Goal: Transaction & Acquisition: Obtain resource

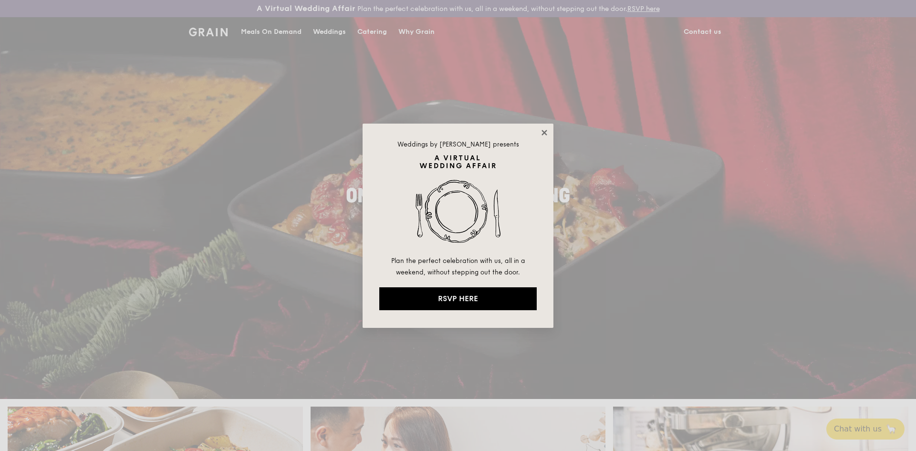
click at [544, 134] on icon at bounding box center [544, 132] width 5 height 5
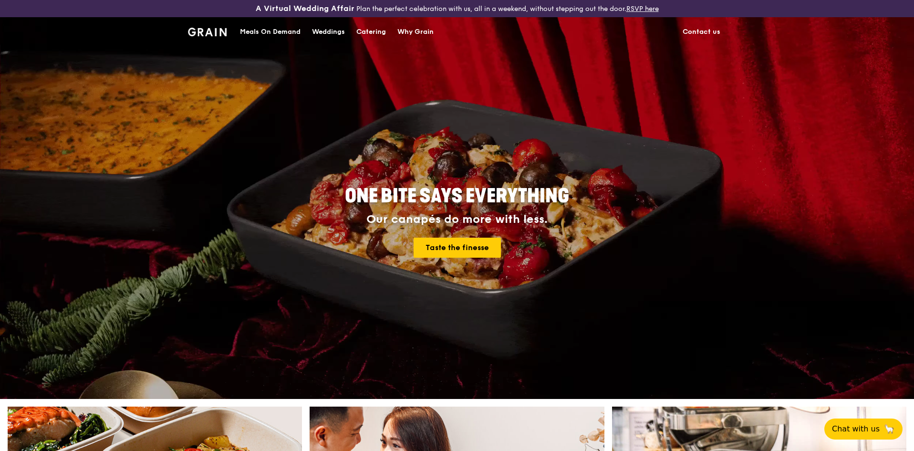
click at [372, 32] on div "Catering" at bounding box center [371, 32] width 30 height 29
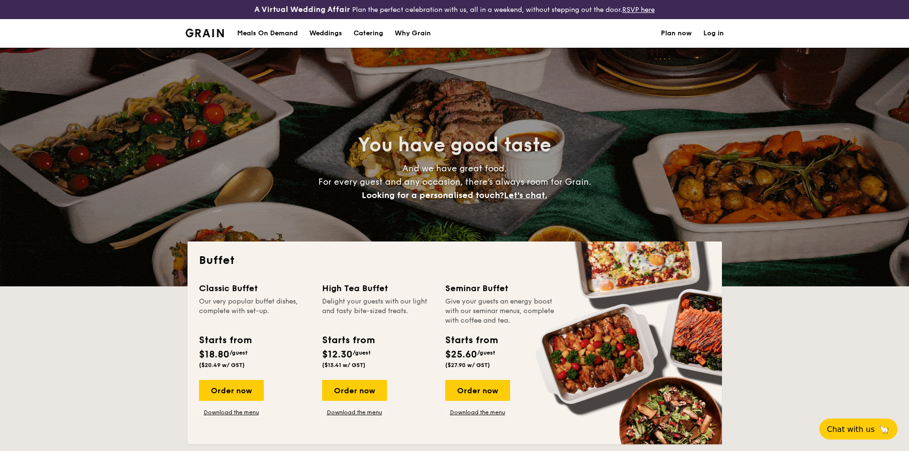
select select
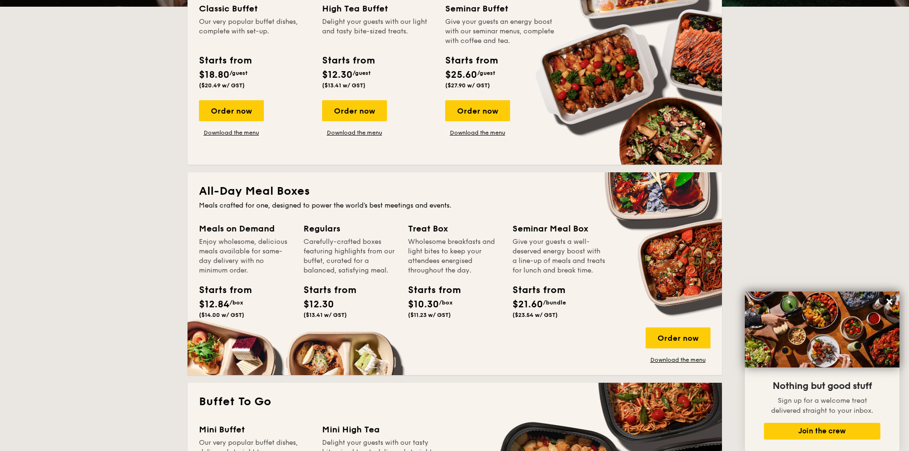
scroll to position [48, 0]
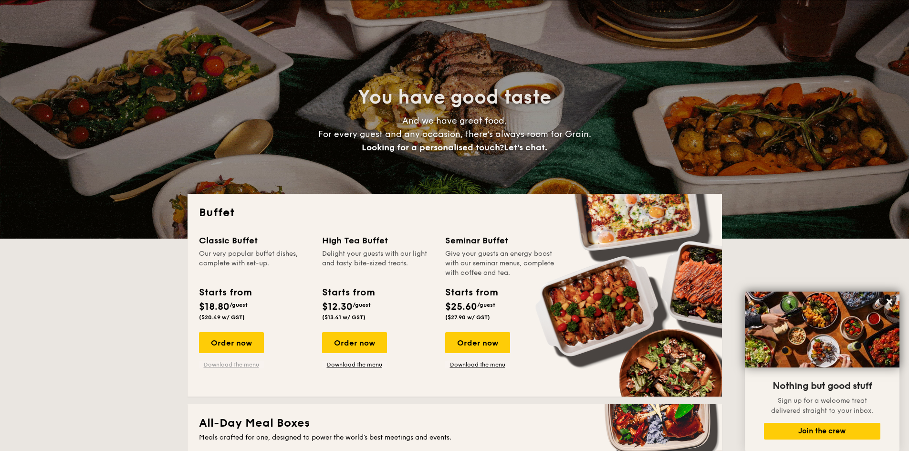
click at [250, 366] on link "Download the menu" at bounding box center [231, 365] width 65 height 8
